Goal: Understand process/instructions: Learn how to perform a task or action

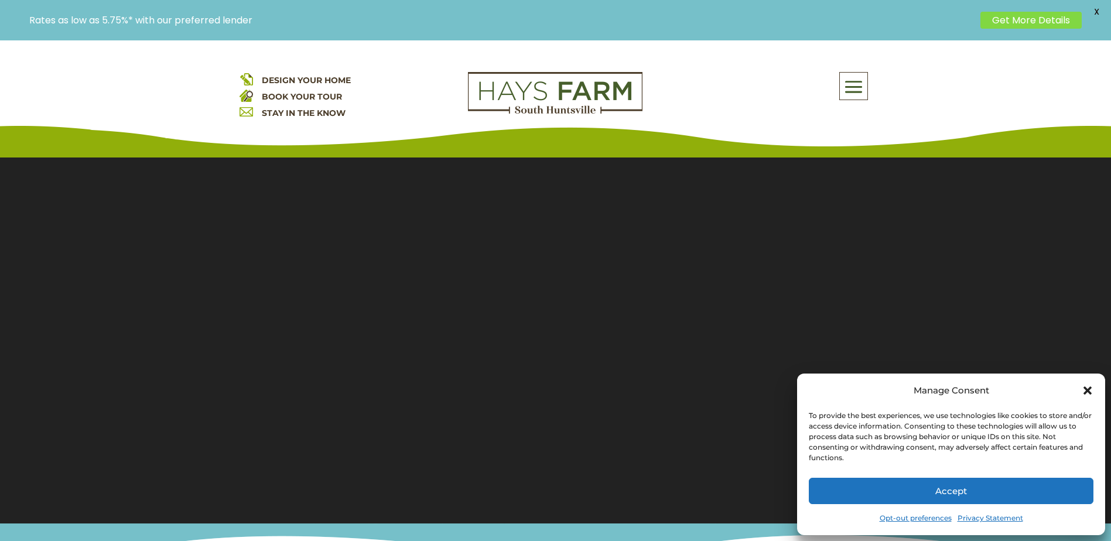
click at [966, 494] on button "Accept" at bounding box center [951, 491] width 285 height 26
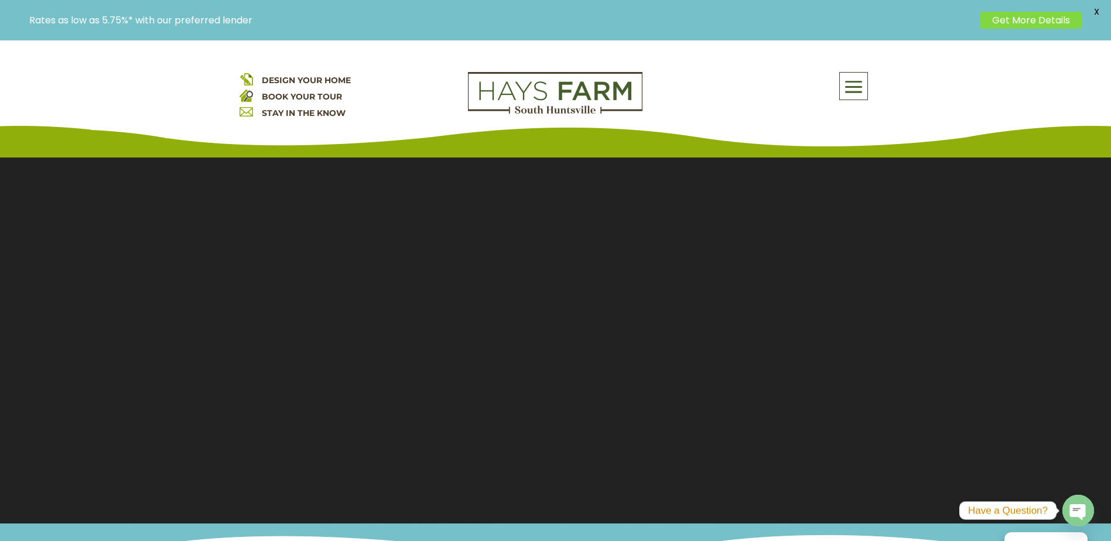
click at [320, 77] on span "DESIGN YOUR HOME" at bounding box center [306, 80] width 89 height 11
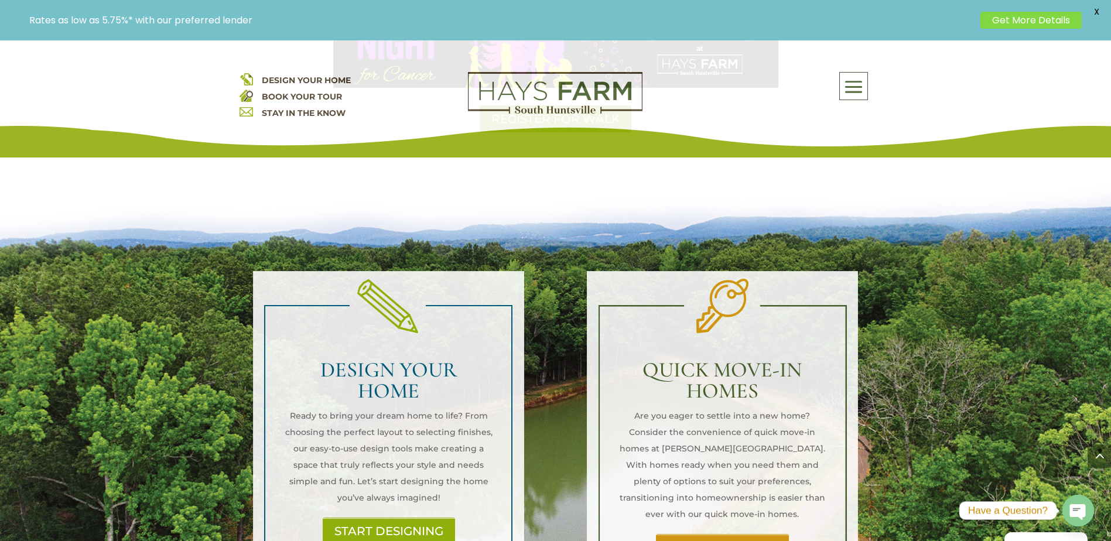
scroll to position [937, 0]
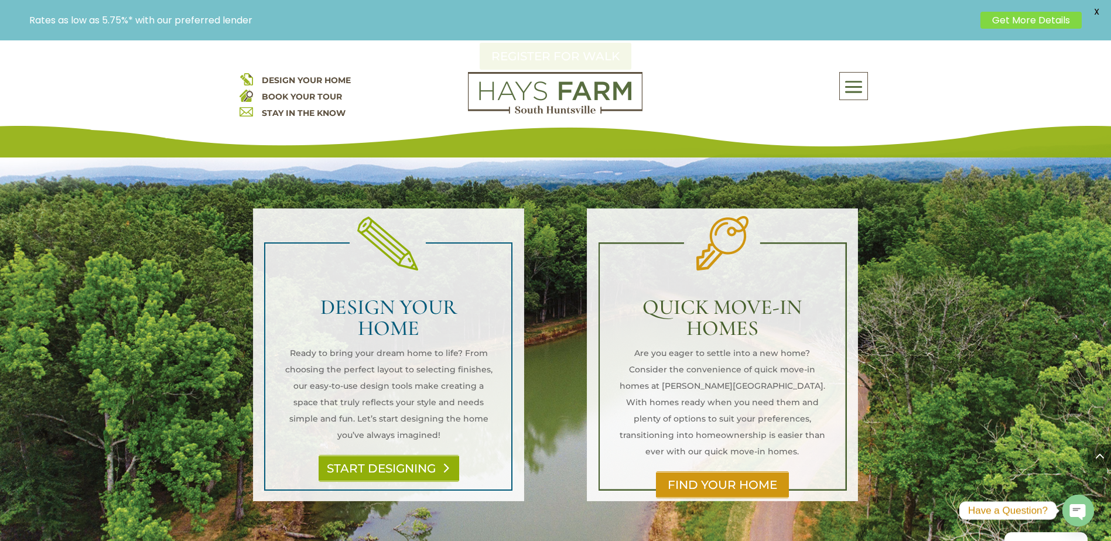
click at [392, 455] on link "START DESIGNING" at bounding box center [388, 468] width 141 height 27
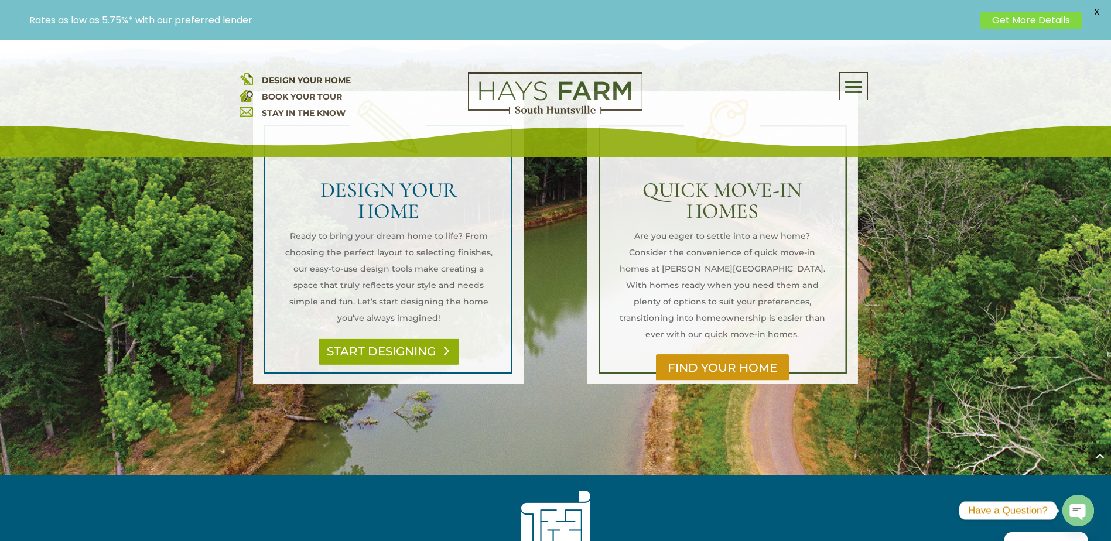
click at [422, 338] on link "START DESIGNING" at bounding box center [388, 351] width 141 height 27
